Goal: Entertainment & Leisure: Consume media (video, audio)

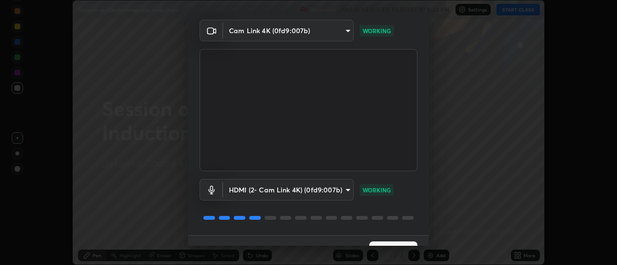
scroll to position [51, 0]
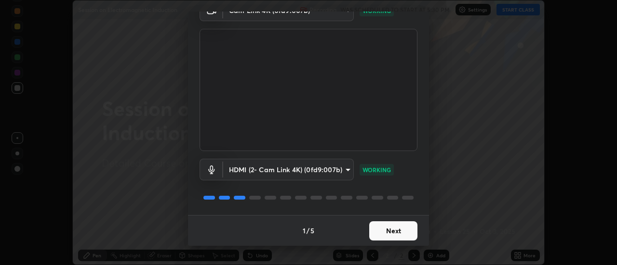
click at [386, 234] on button "Next" at bounding box center [393, 231] width 48 height 19
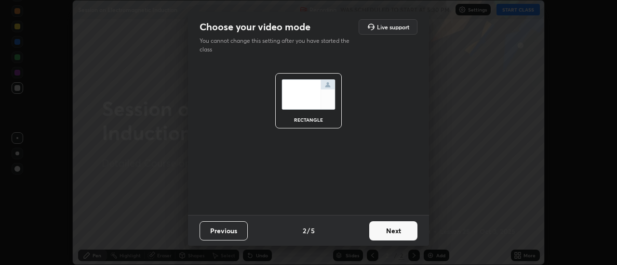
click at [387, 234] on button "Next" at bounding box center [393, 231] width 48 height 19
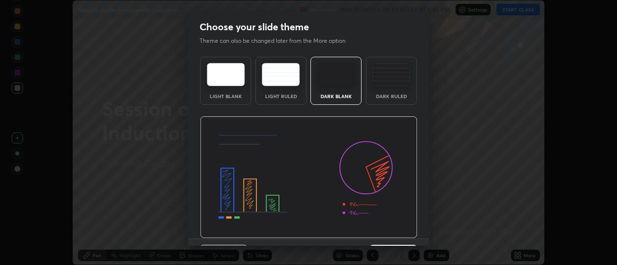
scroll to position [24, 0]
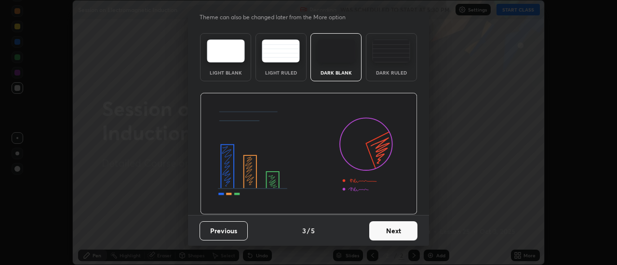
click at [388, 236] on button "Next" at bounding box center [393, 231] width 48 height 19
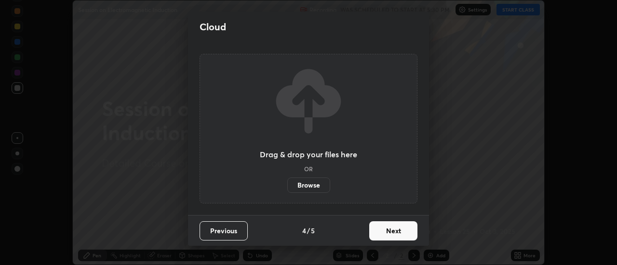
click at [391, 230] on button "Next" at bounding box center [393, 231] width 48 height 19
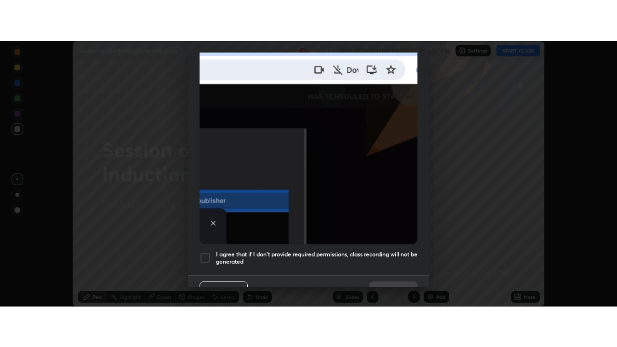
scroll to position [247, 0]
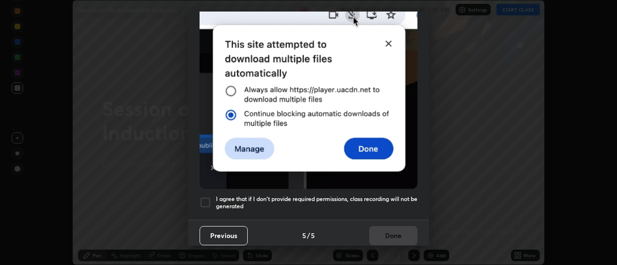
click at [204, 202] on div at bounding box center [205, 203] width 12 height 12
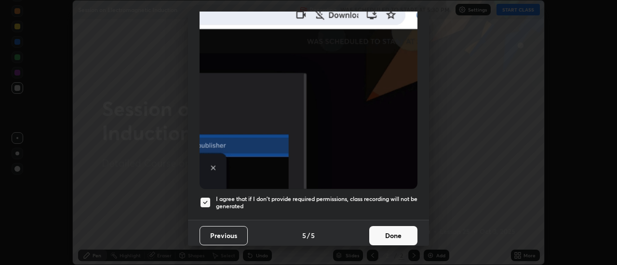
click at [391, 228] on button "Done" at bounding box center [393, 235] width 48 height 19
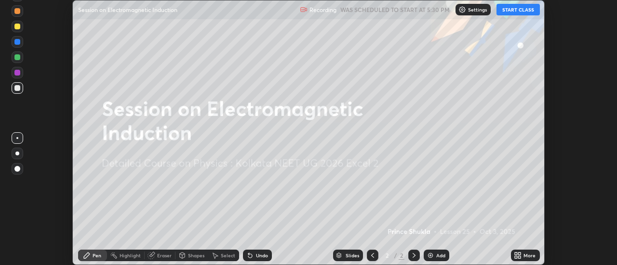
click at [519, 10] on button "START CLASS" at bounding box center [517, 10] width 43 height 12
click at [521, 257] on icon at bounding box center [519, 257] width 2 height 2
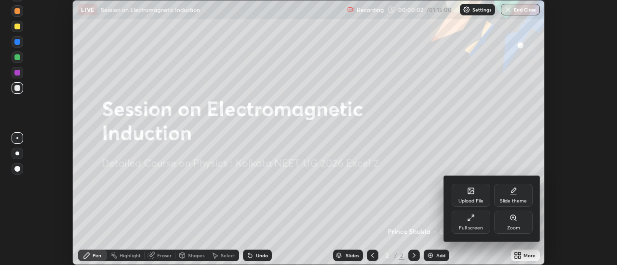
click at [476, 226] on div "Full screen" at bounding box center [471, 228] width 24 height 5
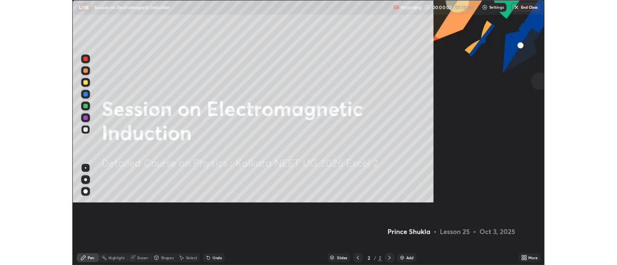
scroll to position [347, 617]
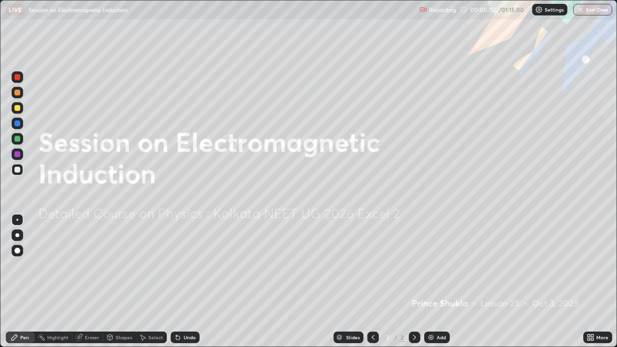
click at [437, 265] on div "Add" at bounding box center [440, 337] width 9 height 5
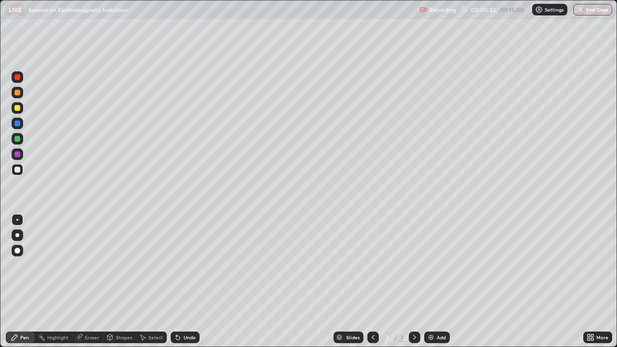
click at [16, 110] on div at bounding box center [17, 108] width 6 height 6
click at [19, 137] on div at bounding box center [17, 139] width 6 height 6
click at [18, 154] on div at bounding box center [17, 154] width 6 height 6
click at [19, 138] on div at bounding box center [17, 139] width 6 height 6
click at [21, 107] on div at bounding box center [18, 108] width 12 height 12
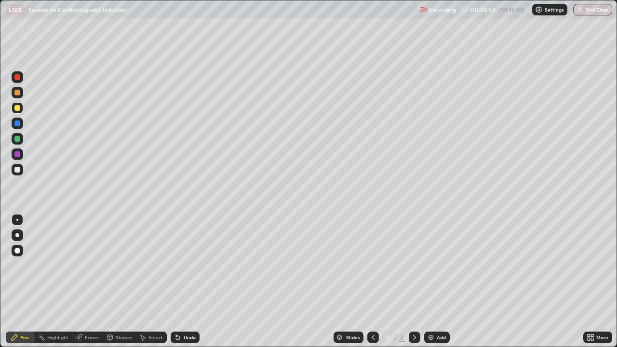
click at [22, 106] on div at bounding box center [18, 108] width 12 height 12
click at [20, 93] on div at bounding box center [18, 93] width 12 height 12
click at [20, 124] on div at bounding box center [17, 123] width 6 height 6
click at [431, 265] on img at bounding box center [431, 337] width 8 height 8
click at [371, 265] on icon at bounding box center [373, 337] width 8 height 8
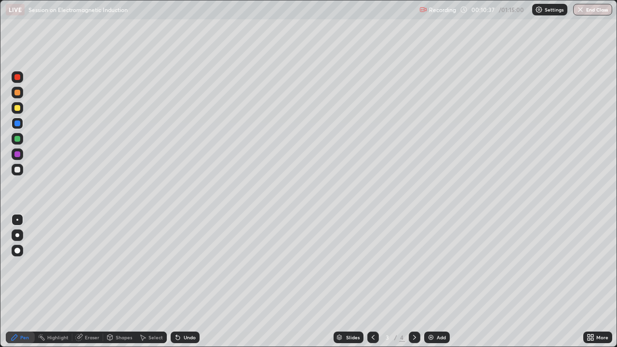
click at [414, 265] on icon at bounding box center [414, 337] width 8 height 8
click at [370, 265] on icon at bounding box center [373, 337] width 8 height 8
click at [411, 265] on icon at bounding box center [414, 337] width 8 height 8
click at [371, 265] on icon at bounding box center [372, 337] width 3 height 5
click at [418, 265] on div at bounding box center [415, 337] width 12 height 12
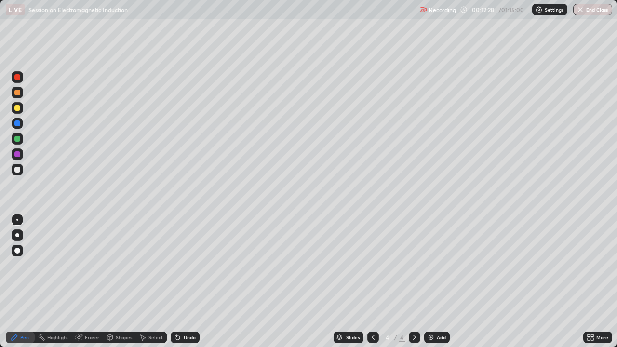
click at [373, 265] on icon at bounding box center [373, 337] width 8 height 8
click at [413, 265] on icon at bounding box center [414, 337] width 3 height 5
click at [370, 265] on icon at bounding box center [373, 337] width 8 height 8
click at [410, 265] on icon at bounding box center [414, 337] width 8 height 8
click at [372, 265] on icon at bounding box center [373, 337] width 8 height 8
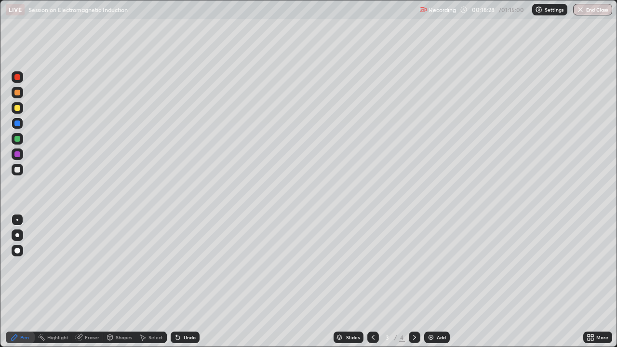
click at [418, 265] on div at bounding box center [415, 337] width 12 height 12
click at [370, 265] on icon at bounding box center [373, 337] width 8 height 8
click at [413, 265] on icon at bounding box center [414, 337] width 8 height 8
click at [441, 265] on div "Add" at bounding box center [440, 337] width 9 height 5
click at [16, 109] on div at bounding box center [17, 108] width 6 height 6
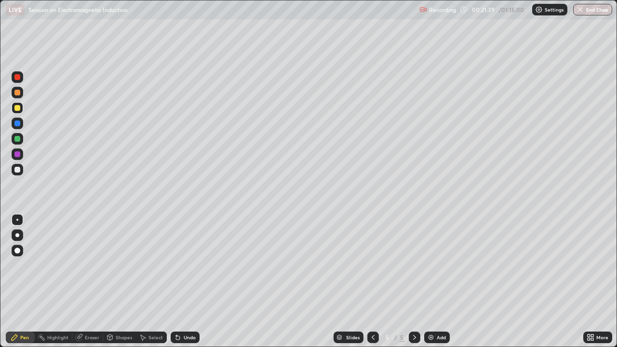
click at [17, 170] on div at bounding box center [17, 170] width 6 height 6
click at [374, 265] on icon at bounding box center [373, 337] width 8 height 8
click at [371, 265] on icon at bounding box center [373, 337] width 8 height 8
click at [413, 265] on icon at bounding box center [414, 337] width 3 height 5
click at [415, 265] on icon at bounding box center [414, 337] width 8 height 8
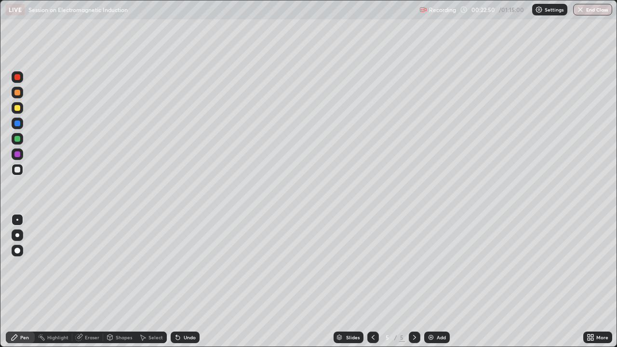
click at [22, 126] on div at bounding box center [18, 124] width 12 height 12
click at [372, 265] on icon at bounding box center [373, 337] width 8 height 8
click at [367, 265] on div at bounding box center [373, 337] width 12 height 12
click at [412, 265] on icon at bounding box center [414, 337] width 8 height 8
click at [413, 265] on icon at bounding box center [414, 337] width 8 height 8
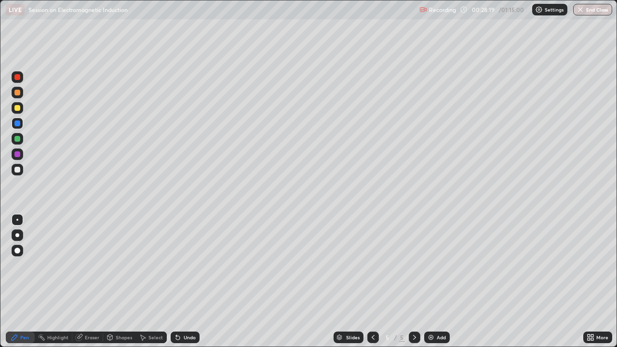
click at [413, 265] on icon at bounding box center [414, 337] width 3 height 5
click at [432, 265] on img at bounding box center [431, 337] width 8 height 8
click at [19, 109] on div at bounding box center [17, 108] width 6 height 6
click at [19, 124] on div at bounding box center [17, 123] width 6 height 6
click at [18, 93] on div at bounding box center [17, 93] width 6 height 6
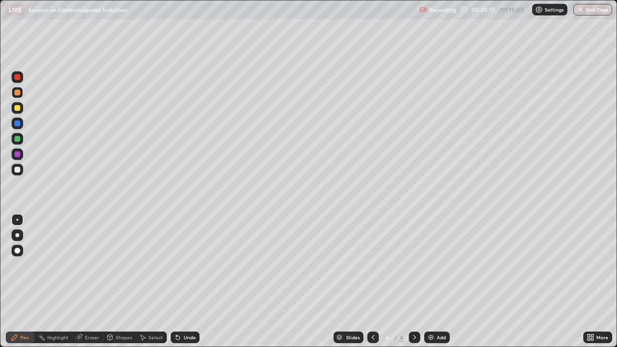
click at [191, 265] on div "Undo" at bounding box center [190, 337] width 12 height 5
click at [192, 265] on div "Undo" at bounding box center [190, 337] width 12 height 5
click at [21, 140] on div at bounding box center [18, 139] width 12 height 12
click at [189, 265] on div "Undo" at bounding box center [190, 337] width 12 height 5
click at [440, 265] on div "Add" at bounding box center [440, 337] width 9 height 5
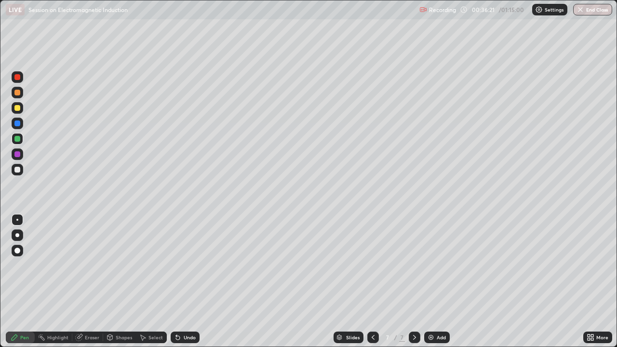
click at [17, 108] on div at bounding box center [17, 108] width 6 height 6
click at [17, 124] on div at bounding box center [17, 123] width 6 height 6
click at [17, 109] on div at bounding box center [17, 108] width 6 height 6
click at [372, 265] on icon at bounding box center [373, 337] width 8 height 8
click at [409, 265] on div at bounding box center [415, 337] width 12 height 12
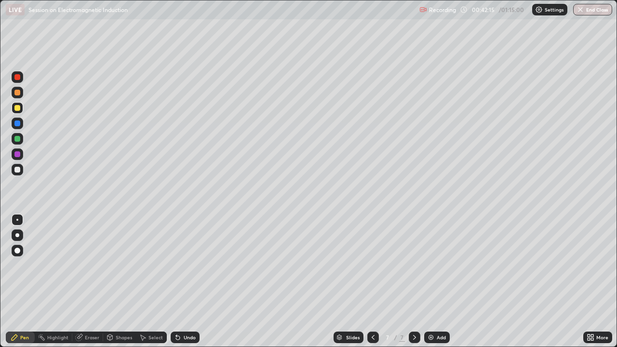
click at [19, 78] on div at bounding box center [17, 77] width 6 height 6
click at [372, 265] on icon at bounding box center [373, 337] width 8 height 8
click at [418, 265] on div at bounding box center [415, 337] width 12 height 12
click at [376, 265] on div at bounding box center [373, 337] width 12 height 12
click at [413, 265] on icon at bounding box center [414, 337] width 8 height 8
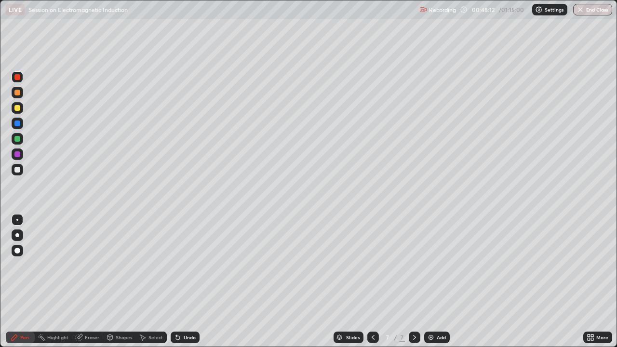
click at [189, 265] on div "Undo" at bounding box center [190, 337] width 12 height 5
click at [187, 265] on div "Undo" at bounding box center [185, 337] width 29 height 12
click at [188, 265] on div "Undo" at bounding box center [185, 337] width 29 height 12
click at [189, 265] on div "Undo" at bounding box center [185, 337] width 29 height 12
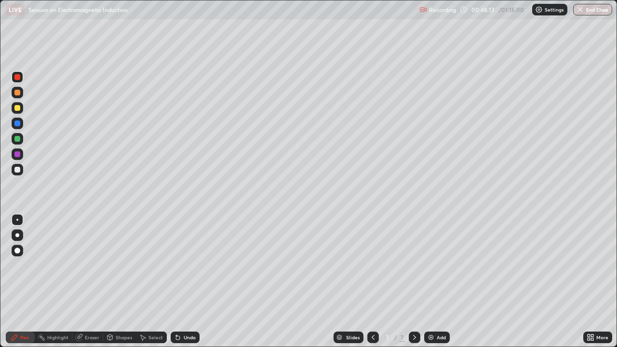
click at [190, 265] on div "Undo" at bounding box center [185, 337] width 29 height 12
click at [191, 265] on div "Undo" at bounding box center [185, 337] width 29 height 12
click at [192, 265] on div "Undo" at bounding box center [185, 337] width 29 height 12
click at [195, 265] on div "Undo" at bounding box center [185, 337] width 29 height 12
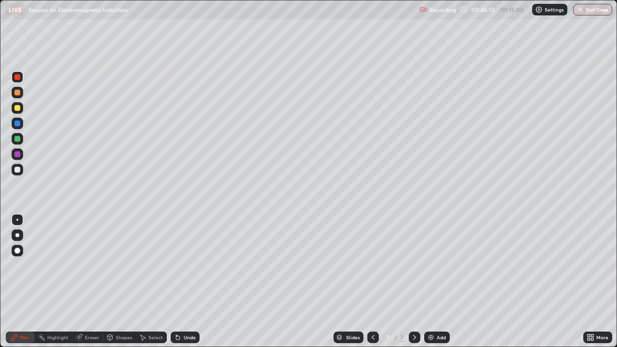
click at [196, 265] on div "Undo" at bounding box center [185, 337] width 29 height 12
click at [195, 265] on div "Undo" at bounding box center [185, 337] width 29 height 12
click at [198, 265] on div "Undo" at bounding box center [185, 337] width 29 height 12
click at [197, 265] on div "Undo" at bounding box center [185, 337] width 29 height 12
click at [17, 106] on div at bounding box center [17, 108] width 6 height 6
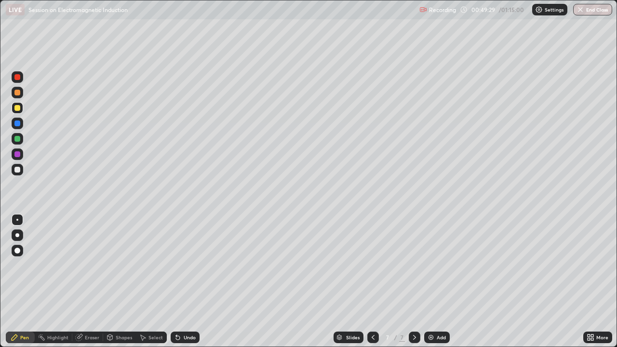
click at [189, 265] on div "Undo" at bounding box center [185, 337] width 29 height 12
click at [192, 265] on div "Undo" at bounding box center [185, 337] width 29 height 12
click at [191, 265] on div "Undo" at bounding box center [185, 337] width 29 height 12
click at [192, 265] on div "Undo" at bounding box center [190, 337] width 12 height 5
click at [21, 172] on div at bounding box center [18, 170] width 12 height 12
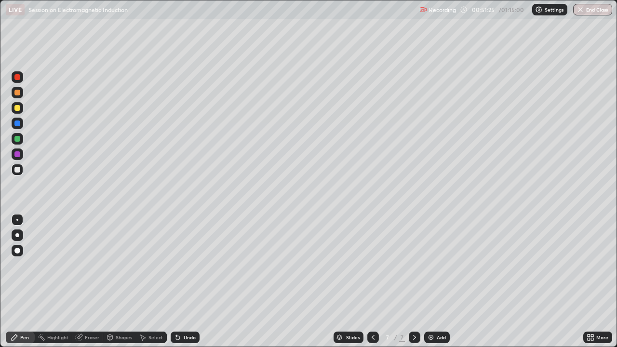
click at [427, 265] on img at bounding box center [431, 337] width 8 height 8
click at [372, 265] on icon at bounding box center [373, 337] width 8 height 8
click at [414, 265] on icon at bounding box center [414, 337] width 3 height 5
click at [370, 265] on icon at bounding box center [373, 337] width 8 height 8
click at [413, 265] on icon at bounding box center [414, 337] width 8 height 8
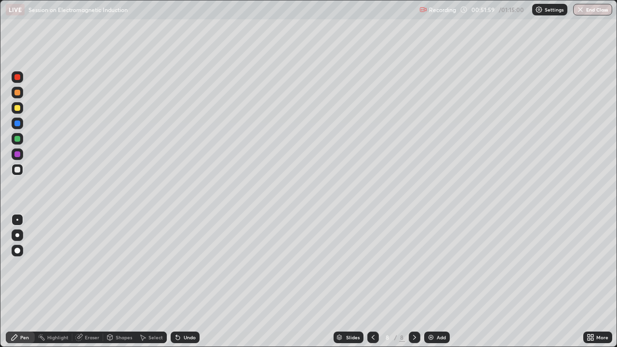
click at [372, 265] on icon at bounding box center [373, 337] width 8 height 8
click at [411, 265] on icon at bounding box center [414, 337] width 8 height 8
click at [92, 265] on div "Eraser" at bounding box center [92, 337] width 14 height 5
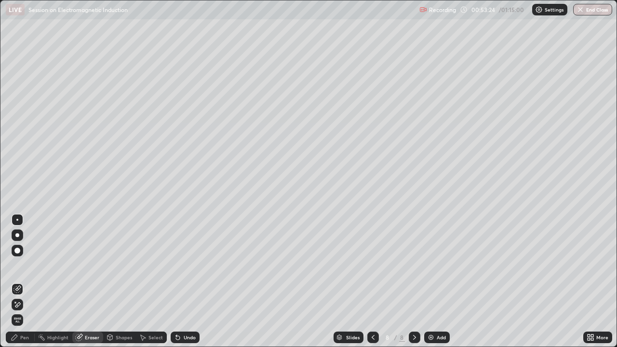
click at [21, 265] on div "Pen" at bounding box center [20, 337] width 29 height 12
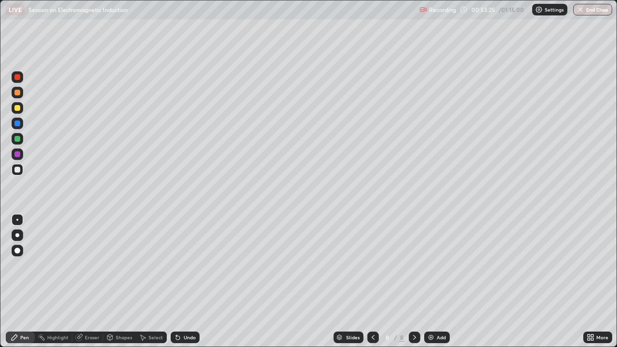
click at [17, 93] on div at bounding box center [17, 93] width 6 height 6
click at [372, 265] on icon at bounding box center [373, 337] width 8 height 8
click at [371, 265] on icon at bounding box center [373, 337] width 8 height 8
click at [413, 265] on icon at bounding box center [414, 337] width 8 height 8
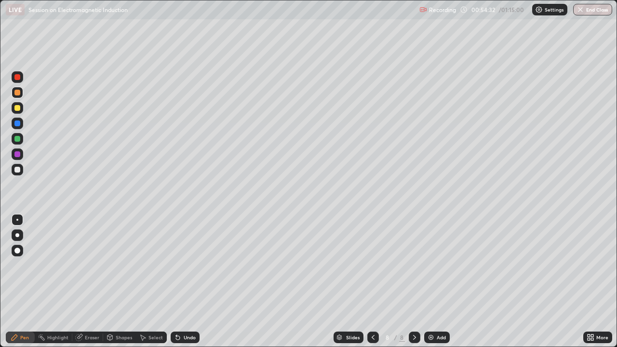
click at [21, 141] on div at bounding box center [18, 139] width 12 height 12
click at [372, 265] on icon at bounding box center [373, 337] width 8 height 8
click at [413, 265] on icon at bounding box center [414, 337] width 8 height 8
click at [93, 265] on div "Eraser" at bounding box center [92, 337] width 14 height 5
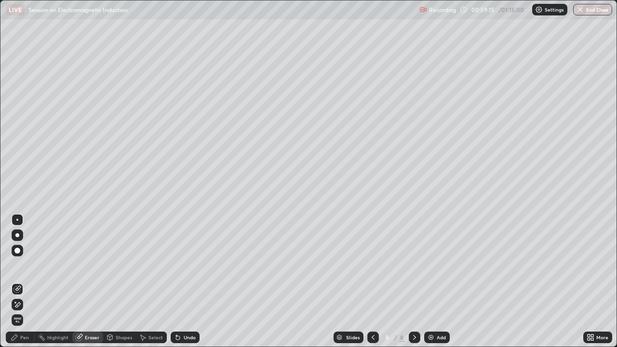
click at [25, 265] on div "Pen" at bounding box center [24, 337] width 9 height 5
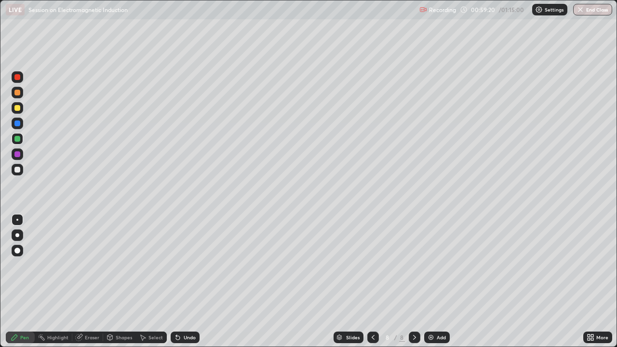
click at [372, 265] on icon at bounding box center [373, 337] width 8 height 8
click at [414, 265] on icon at bounding box center [414, 337] width 8 height 8
click at [413, 265] on icon at bounding box center [414, 337] width 8 height 8
click at [95, 265] on div "Eraser" at bounding box center [92, 337] width 14 height 5
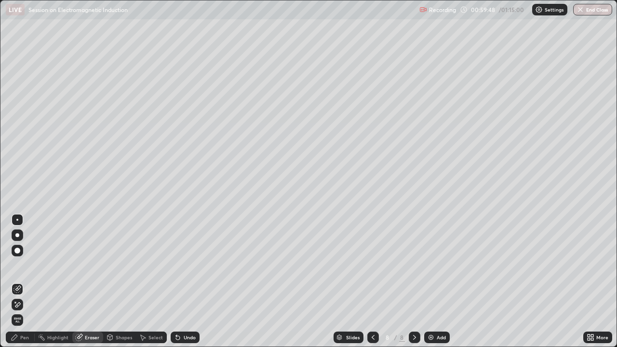
click at [24, 265] on div "Pen" at bounding box center [20, 337] width 29 height 12
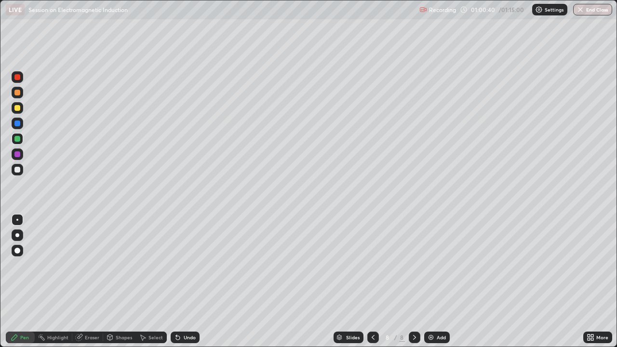
click at [372, 265] on icon at bounding box center [373, 337] width 8 height 8
click at [412, 265] on icon at bounding box center [414, 337] width 8 height 8
click at [21, 109] on div at bounding box center [18, 108] width 12 height 12
click at [376, 265] on div at bounding box center [373, 337] width 12 height 12
click at [415, 265] on icon at bounding box center [414, 337] width 8 height 8
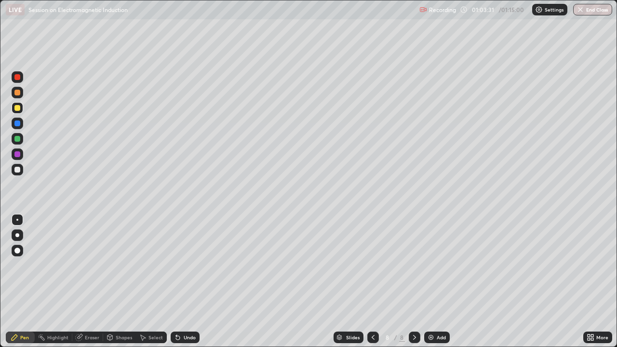
click at [413, 265] on icon at bounding box center [414, 337] width 8 height 8
click at [372, 265] on icon at bounding box center [373, 337] width 8 height 8
click at [411, 265] on icon at bounding box center [414, 337] width 8 height 8
click at [430, 265] on img at bounding box center [431, 337] width 8 height 8
click at [17, 93] on div at bounding box center [17, 93] width 6 height 6
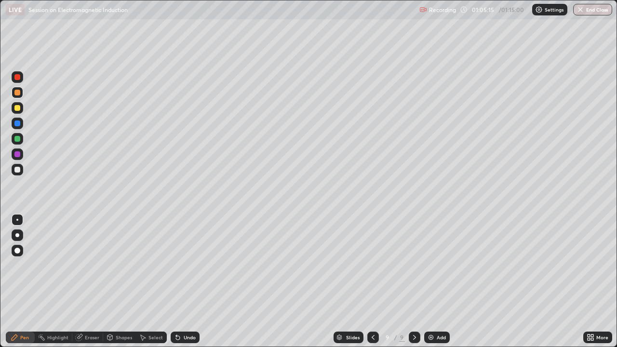
click at [371, 265] on icon at bounding box center [373, 337] width 8 height 8
click at [413, 265] on icon at bounding box center [414, 337] width 3 height 5
click at [585, 13] on button "End Class" at bounding box center [592, 10] width 39 height 12
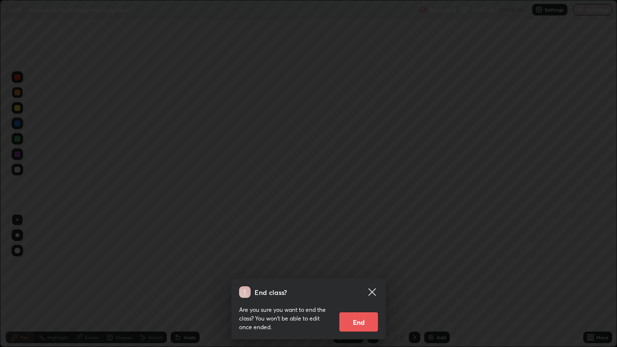
click at [352, 265] on button "End" at bounding box center [358, 321] width 39 height 19
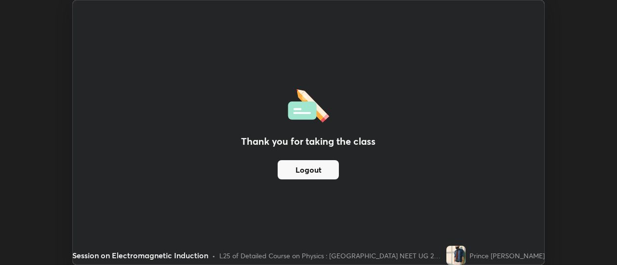
scroll to position [47911, 47560]
